Goal: Information Seeking & Learning: Find specific page/section

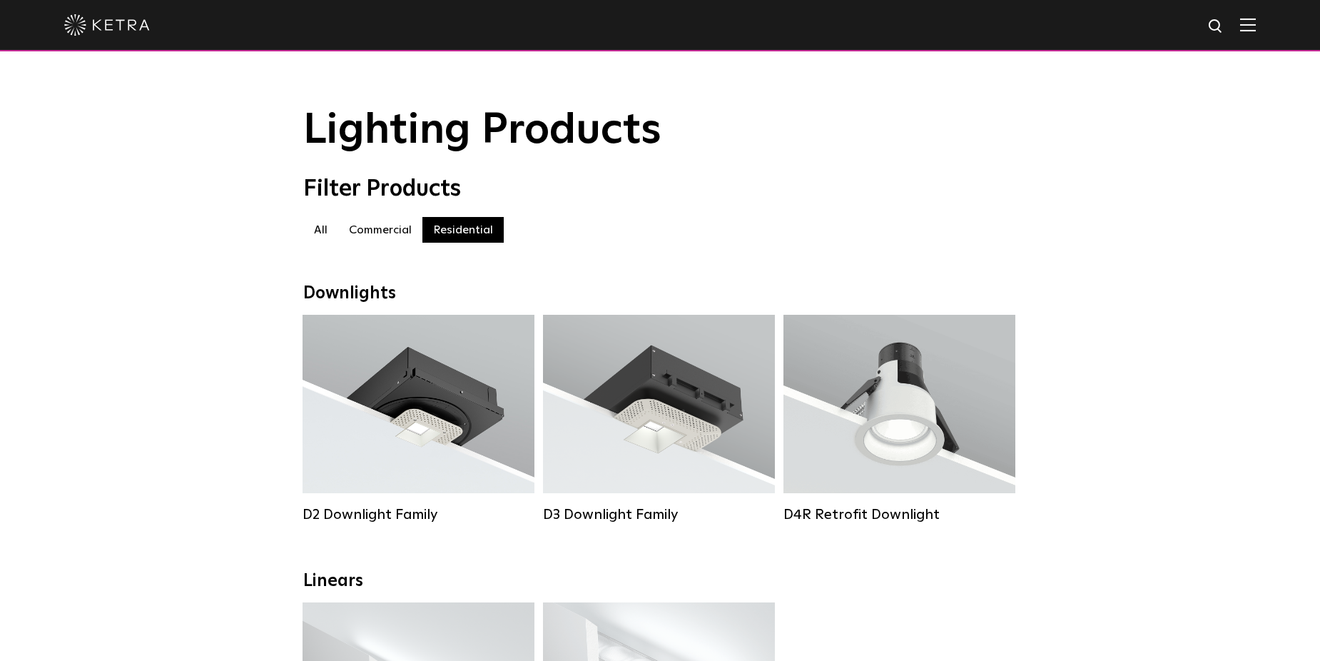
click at [119, 20] on img at bounding box center [107, 24] width 86 height 21
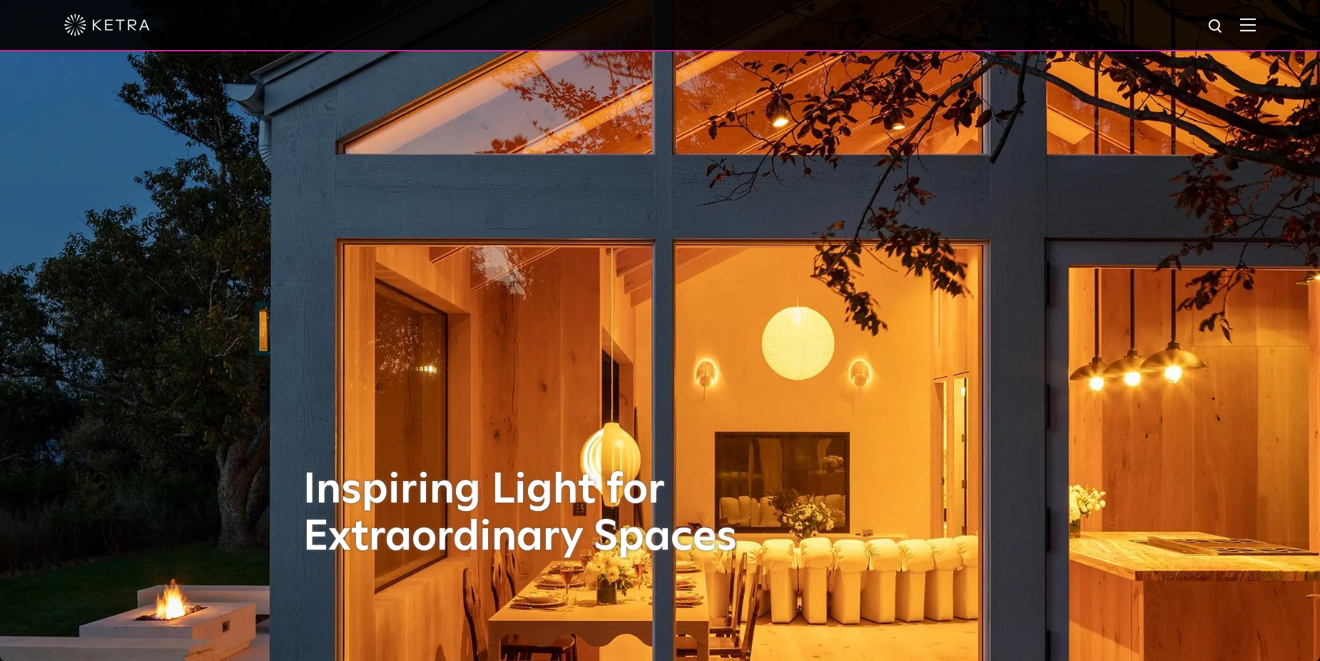
click at [1267, 28] on div at bounding box center [660, 25] width 1320 height 51
click at [1256, 26] on img at bounding box center [1248, 25] width 16 height 14
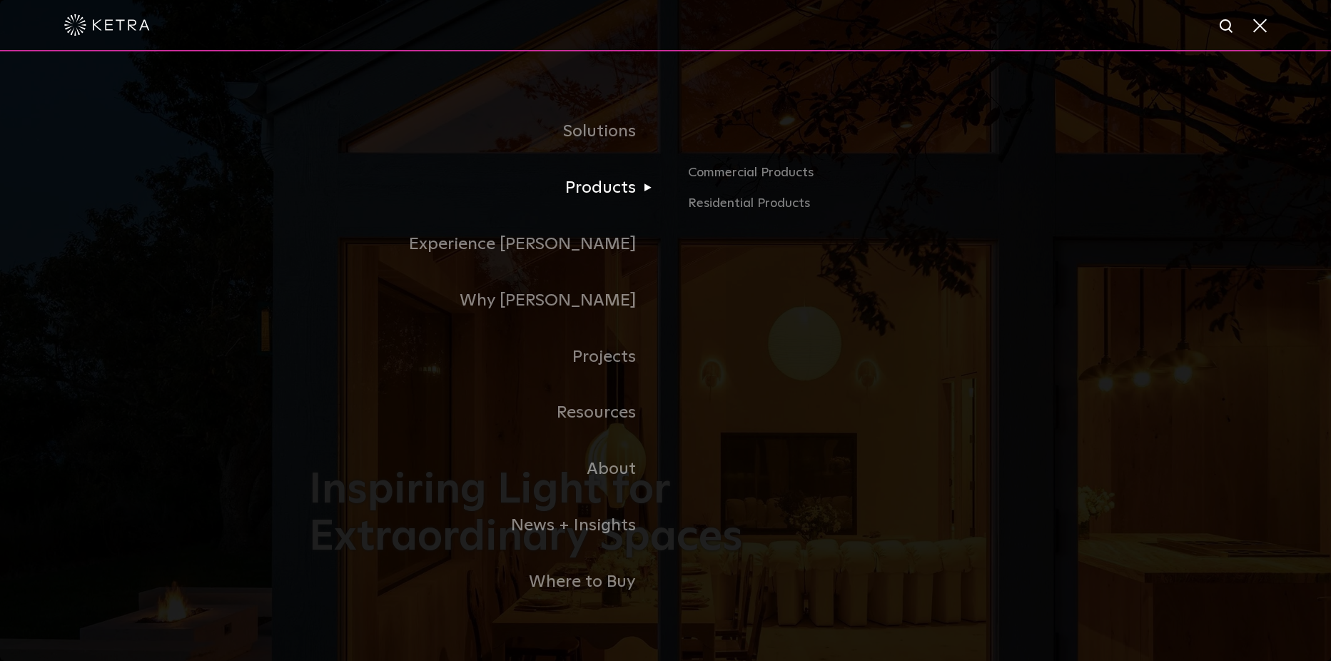
click at [612, 197] on link "Products" at bounding box center [487, 188] width 357 height 56
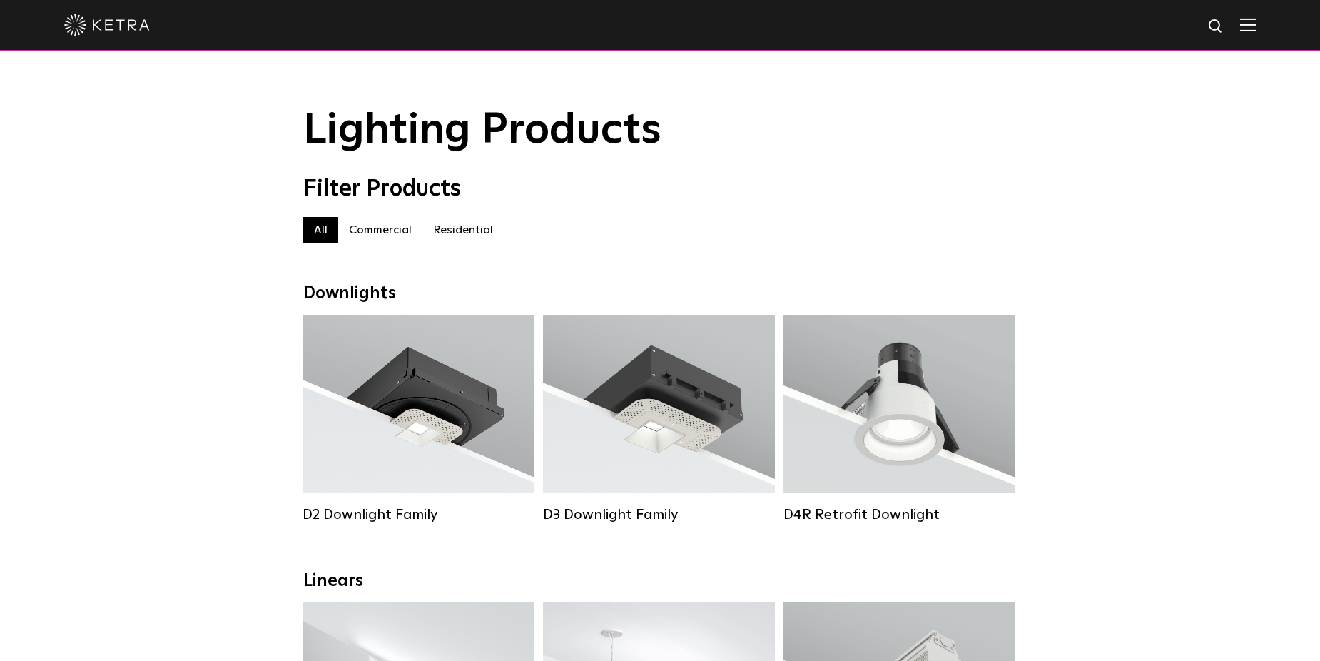
click at [387, 241] on label "Commercial" at bounding box center [380, 230] width 84 height 26
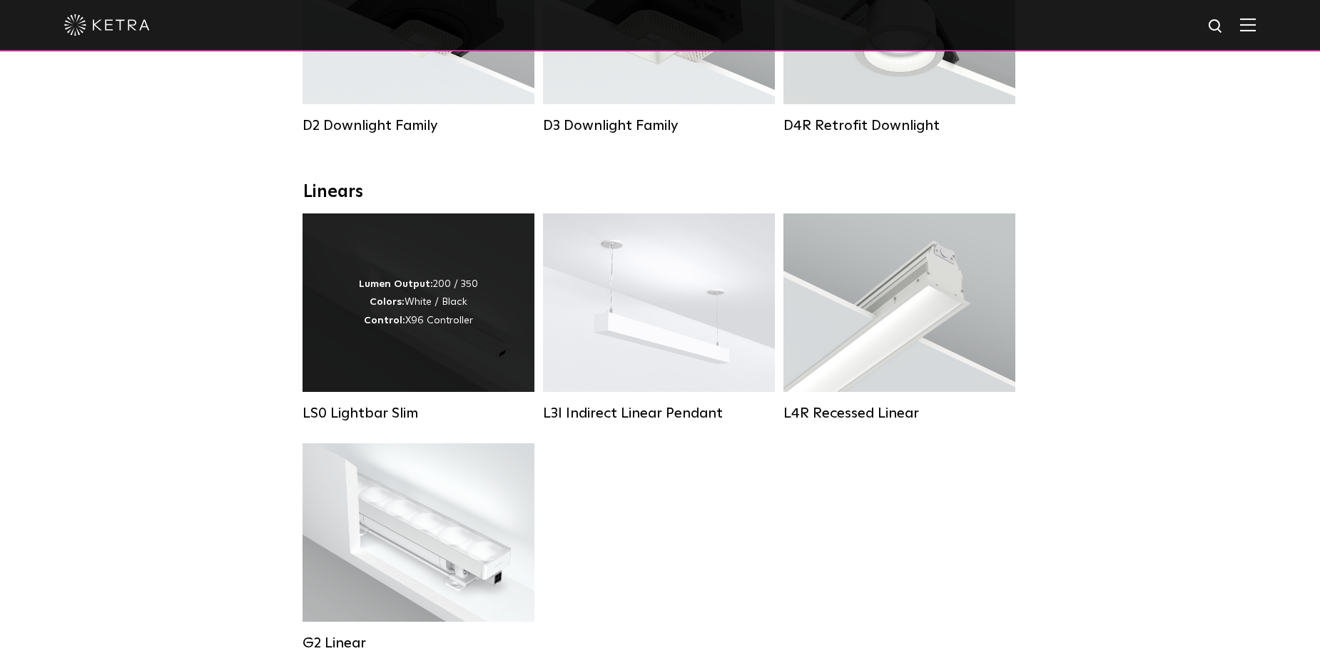
scroll to position [428, 0]
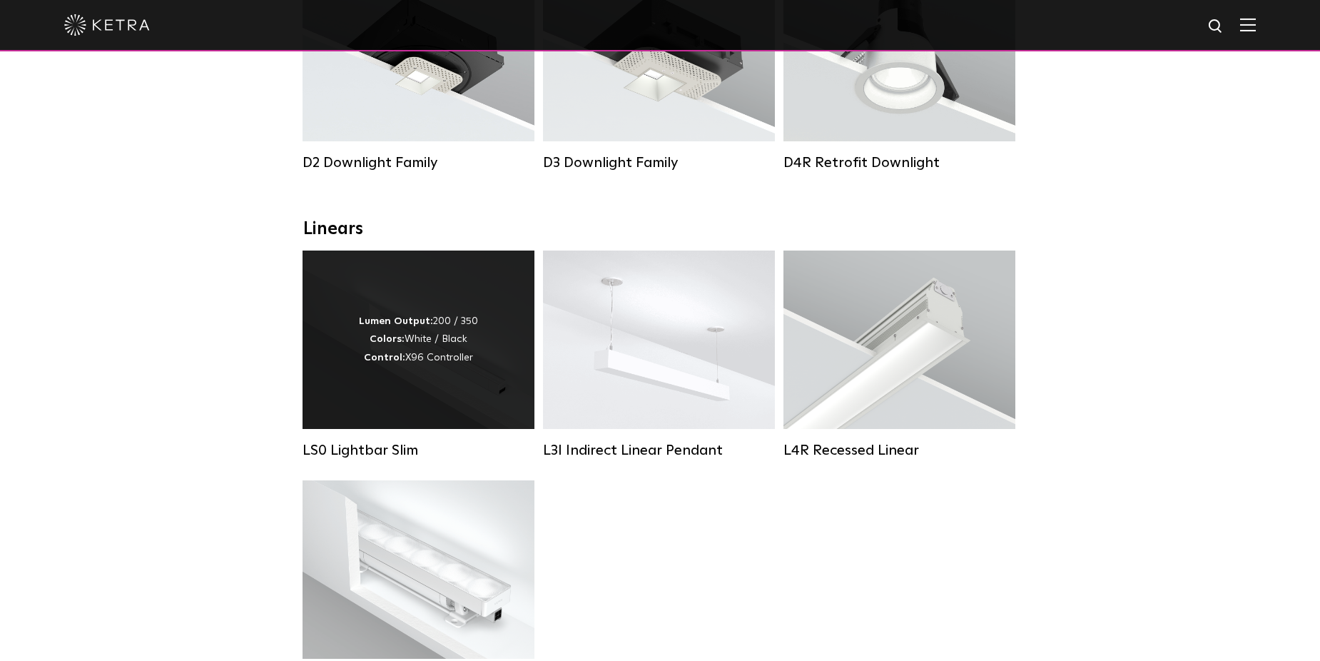
scroll to position [214, 0]
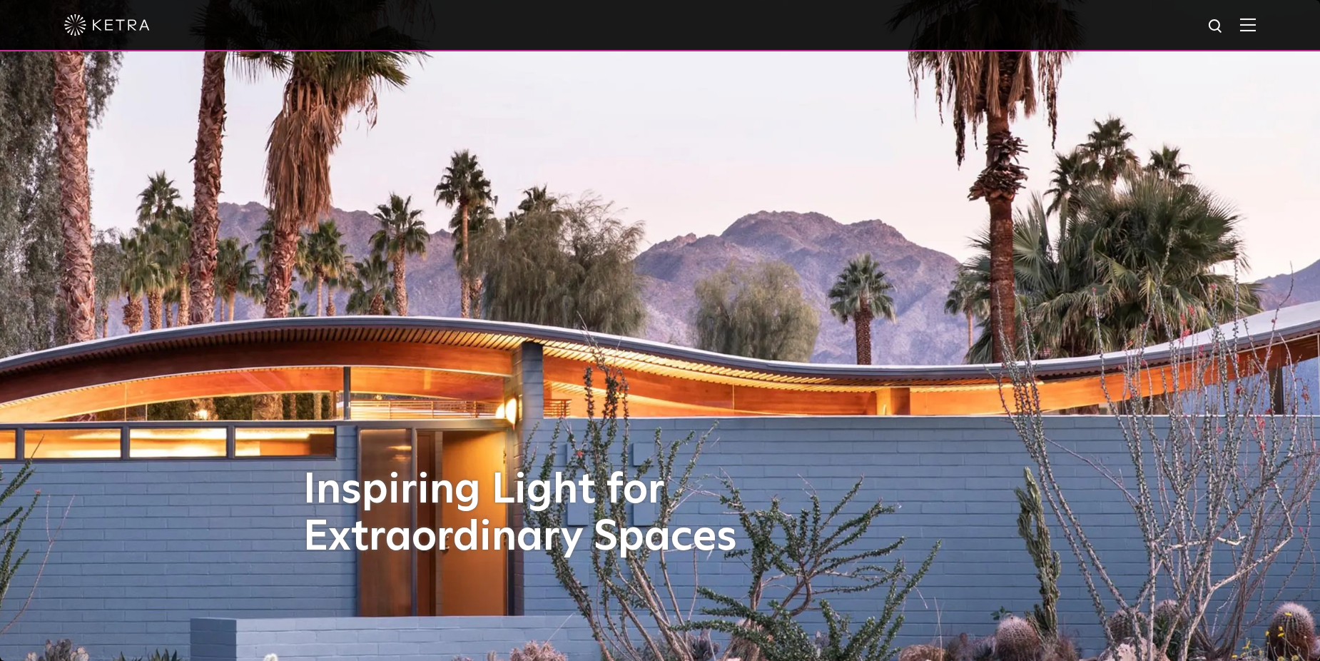
click at [1252, 28] on img at bounding box center [1248, 25] width 16 height 14
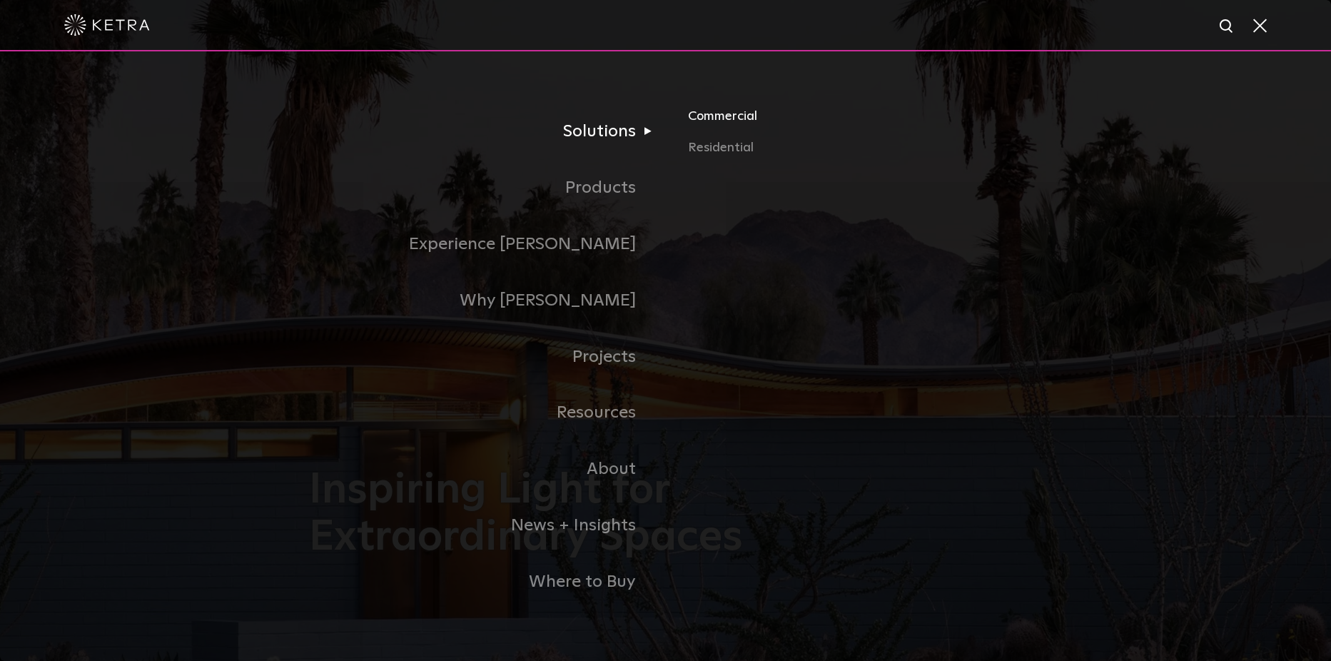
click at [718, 120] on link "Commercial" at bounding box center [855, 121] width 334 height 31
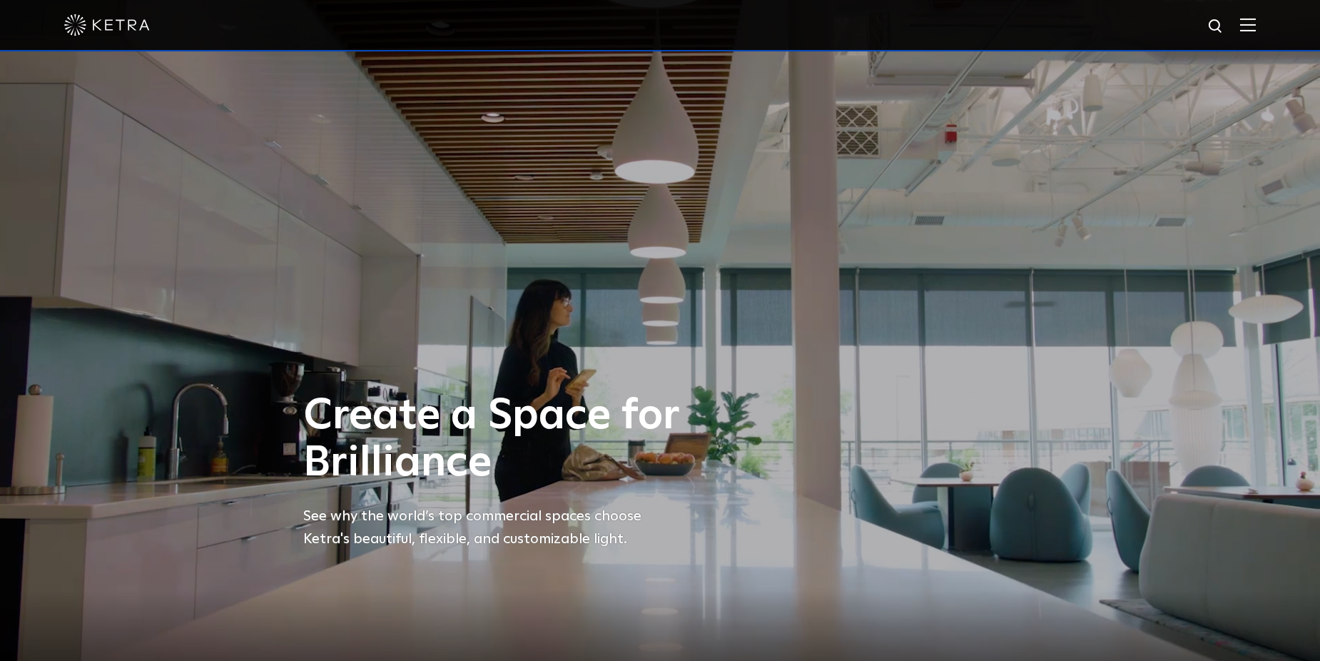
click at [1252, 31] on img at bounding box center [1248, 25] width 16 height 14
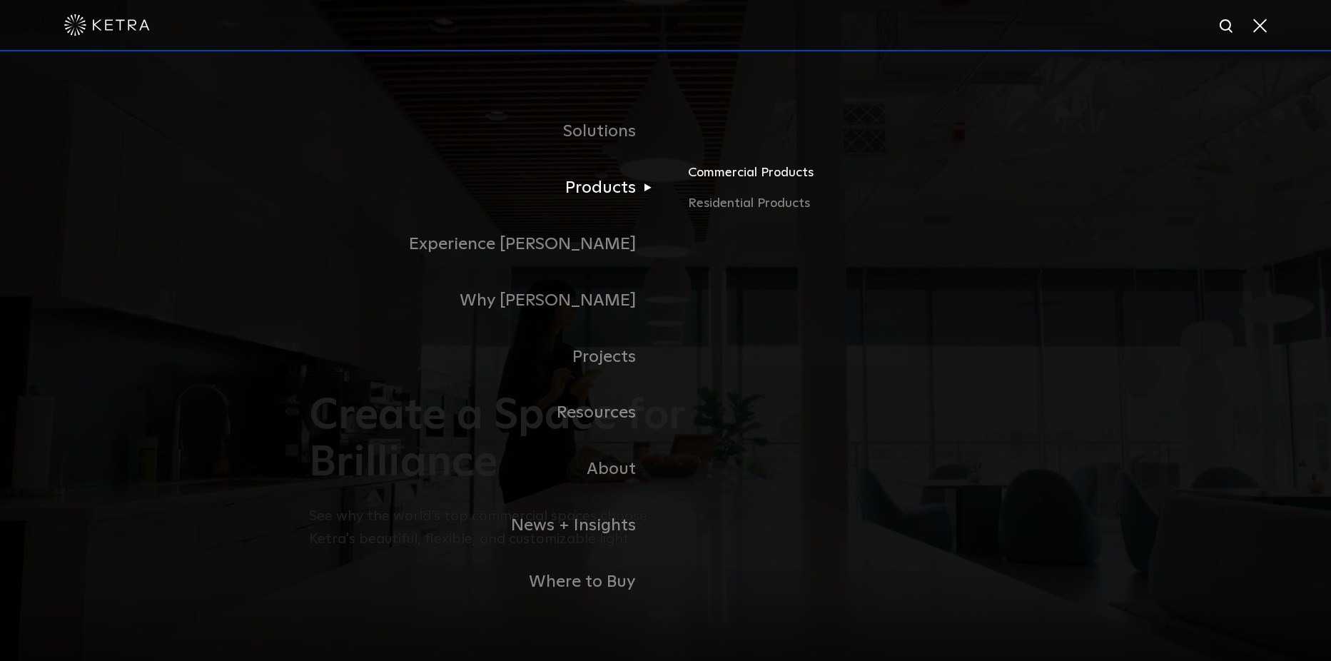
click at [778, 182] on link "Commercial Products" at bounding box center [855, 177] width 334 height 31
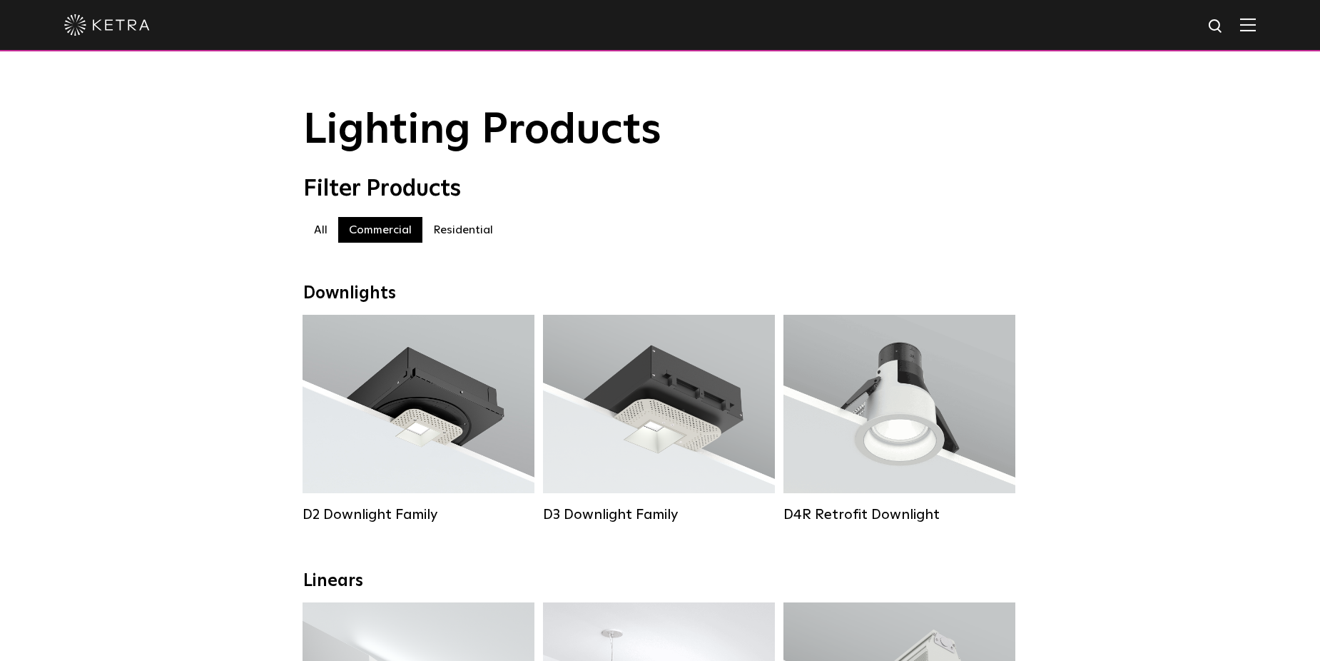
click at [1224, 29] on img at bounding box center [1216, 27] width 18 height 18
type input "lumaris"
click at [1171, 16] on button "Search" at bounding box center [1181, 26] width 21 height 21
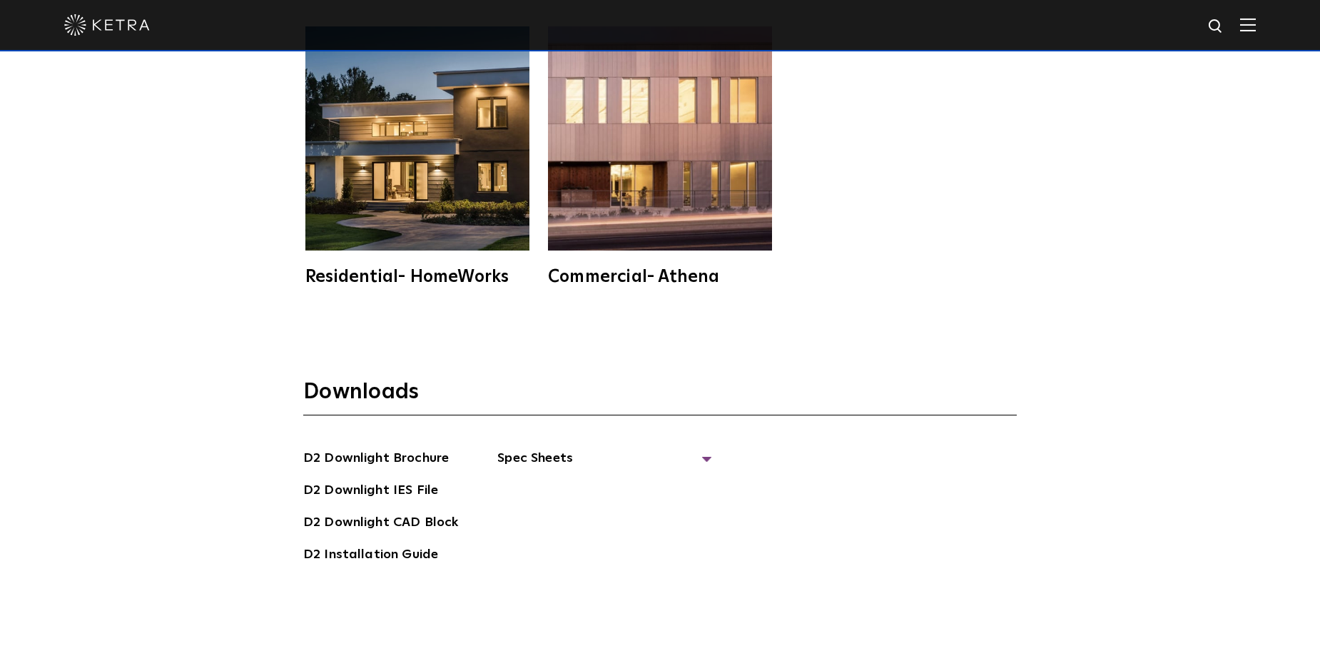
scroll to position [3948, 0]
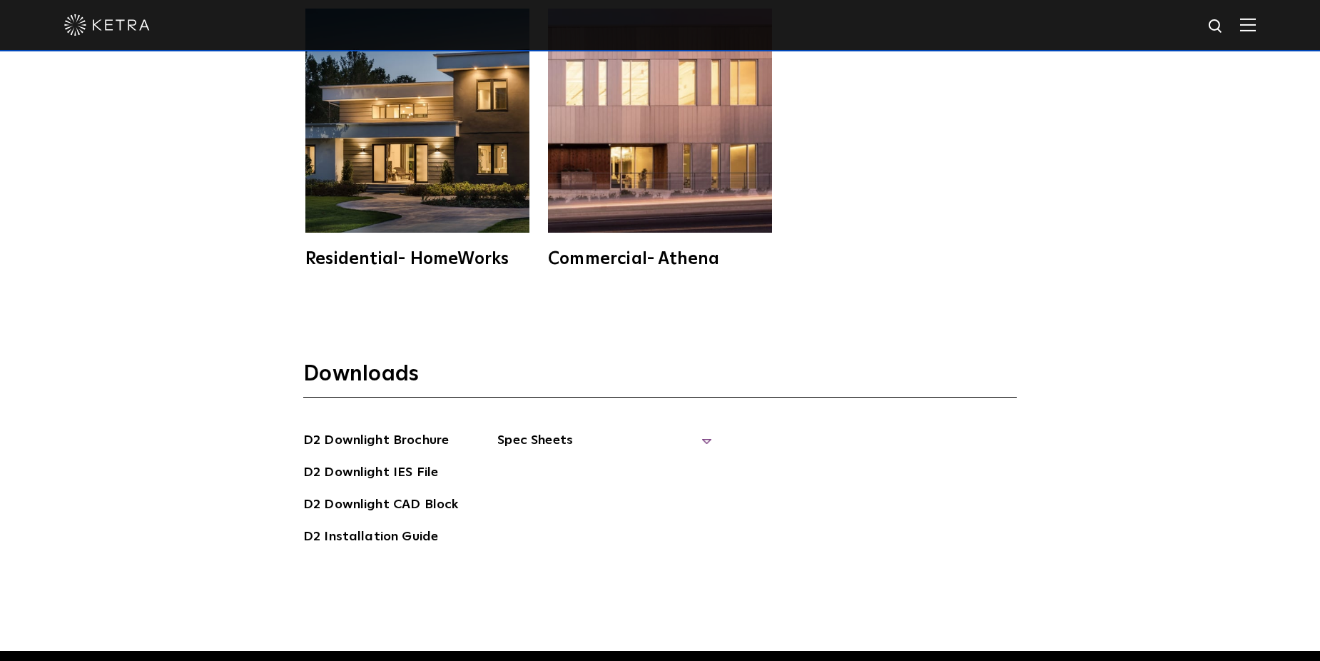
click at [539, 430] on span "Spec Sheets" at bounding box center [604, 445] width 214 height 31
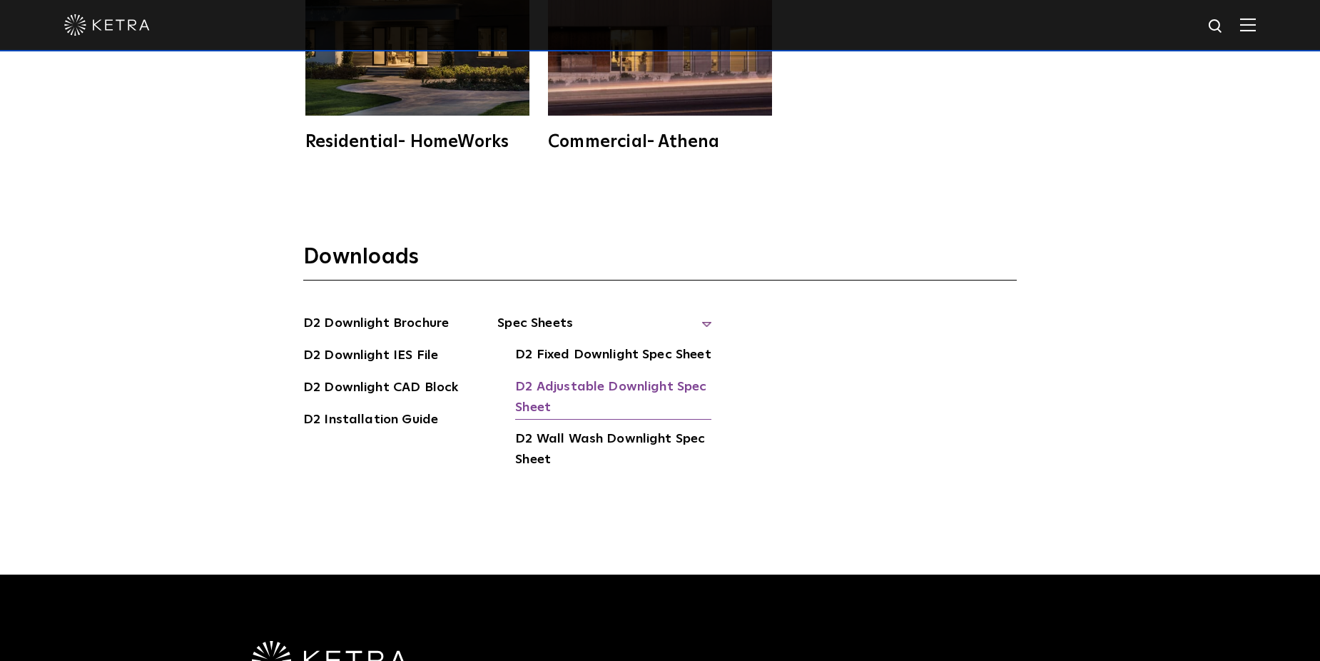
scroll to position [4090, 0]
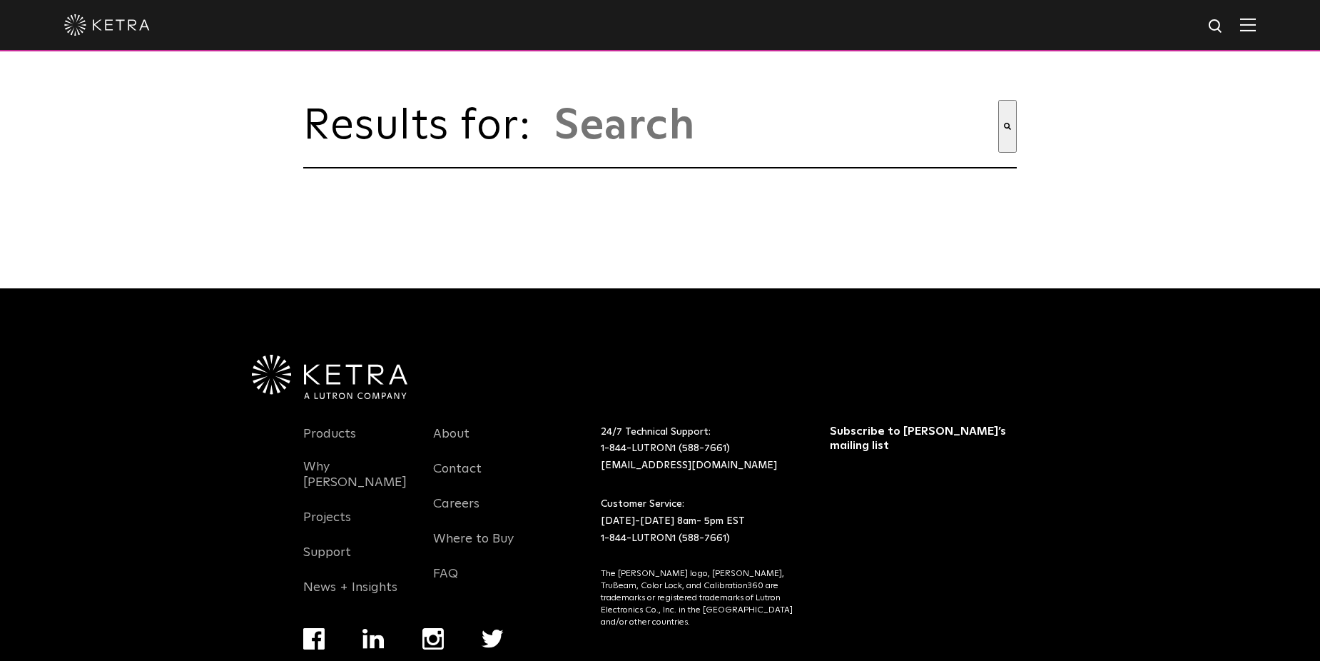
type input "lumaris"
